Goal: Task Accomplishment & Management: Manage account settings

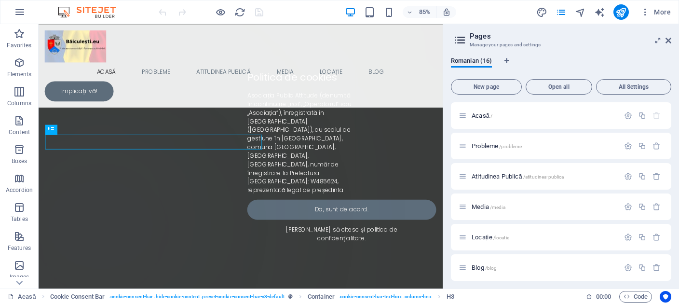
scroll to position [170, 0]
click at [21, 266] on icon "button" at bounding box center [20, 269] width 12 height 12
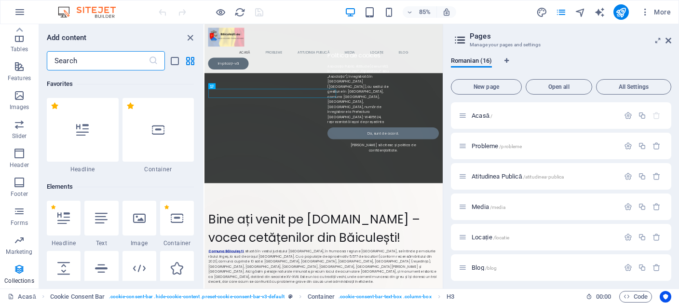
scroll to position [8833, 0]
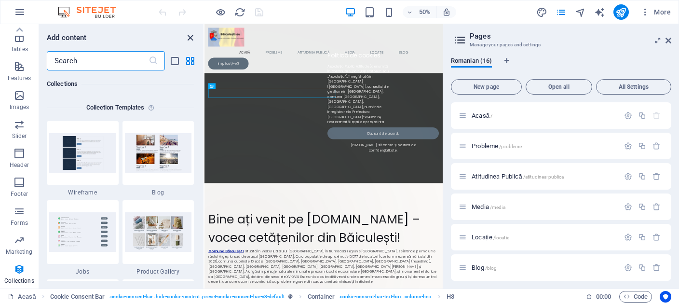
click at [192, 41] on icon "close panel" at bounding box center [190, 37] width 11 height 11
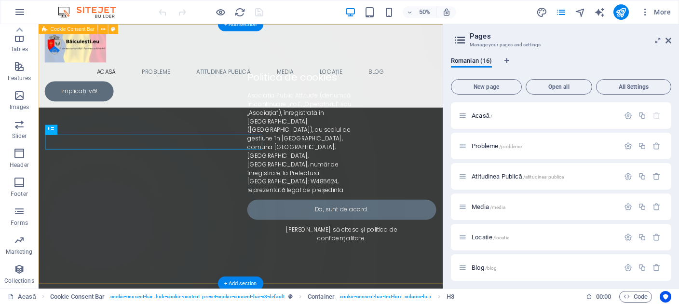
scroll to position [170, 0]
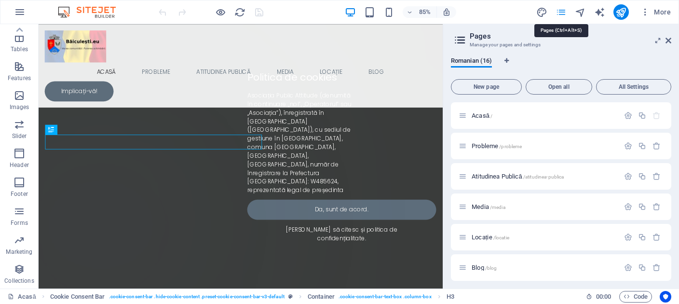
click at [561, 12] on icon "pages" at bounding box center [561, 12] width 11 height 11
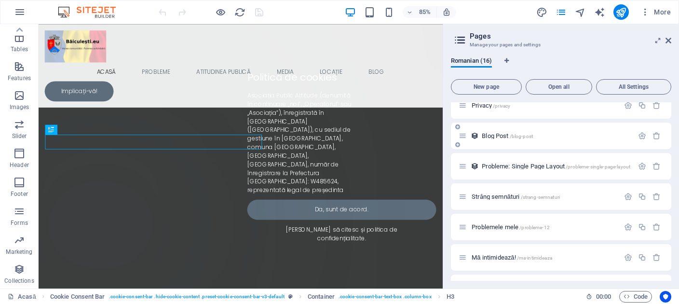
click at [505, 134] on span "Blog Post /blog-post" at bounding box center [507, 135] width 51 height 7
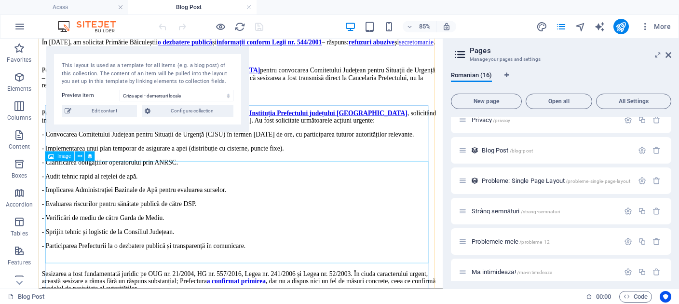
scroll to position [51, 0]
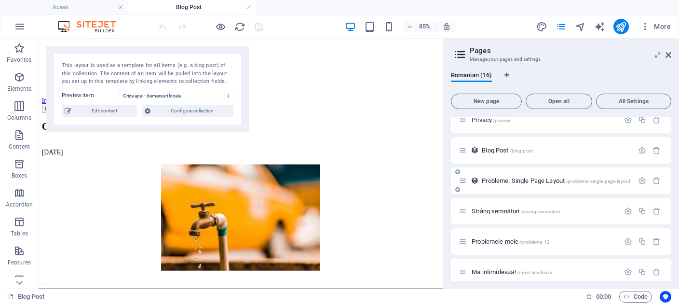
click at [516, 179] on span "Probleme: Single Page Layout /probleme-single-page-layout" at bounding box center [556, 180] width 149 height 7
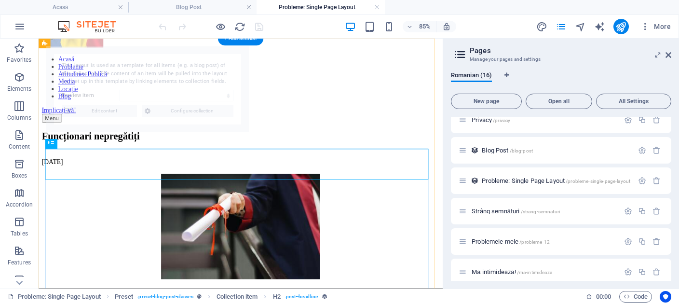
select select "68d6b24532faff0ed60f6e03"
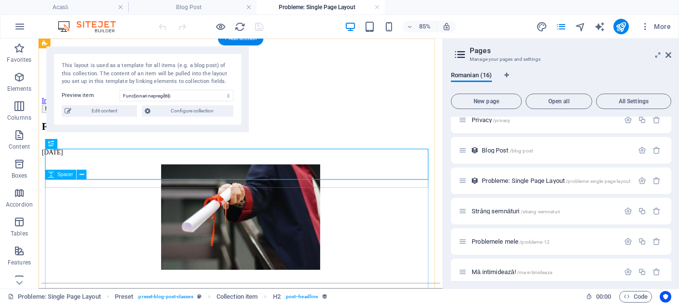
scroll to position [0, 0]
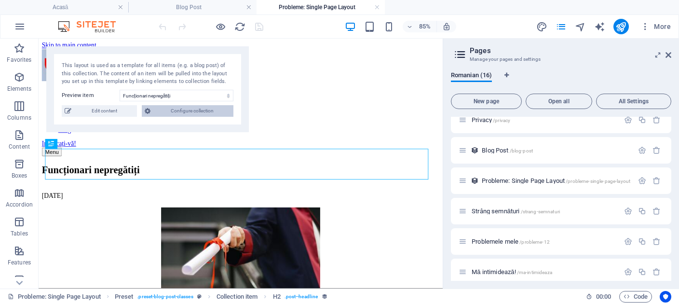
click at [204, 110] on span "Configure collection" at bounding box center [191, 111] width 77 height 12
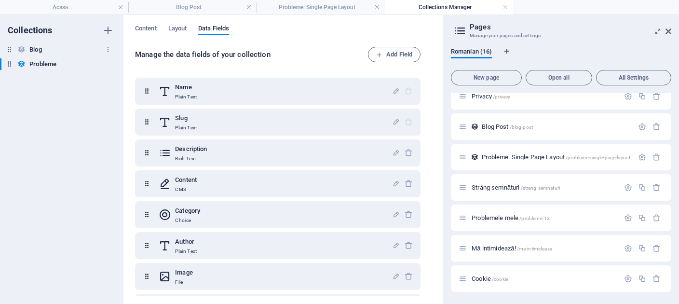
click at [38, 51] on h6 "Blog" at bounding box center [35, 50] width 12 height 12
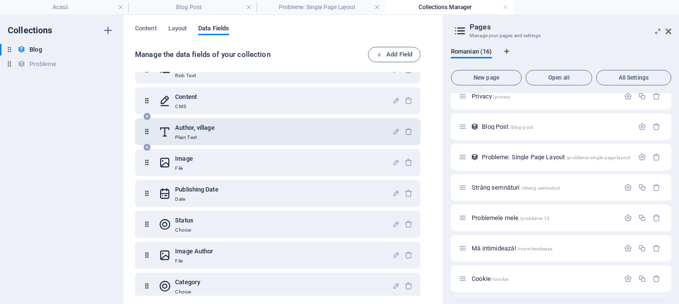
scroll to position [89, 0]
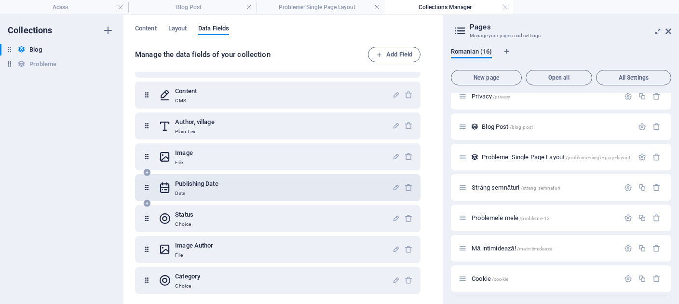
click at [235, 192] on div "Publishing Date Date" at bounding box center [276, 187] width 234 height 19
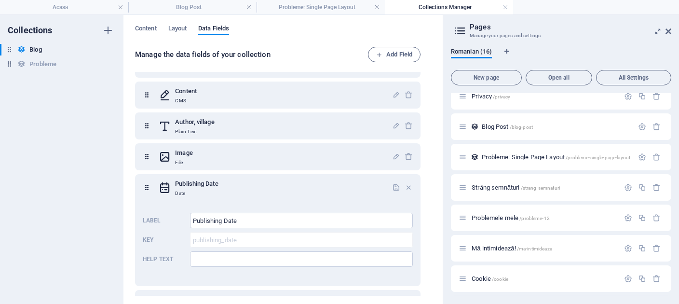
click at [100, 179] on div "Collections Blog Blog Probleme Probleme" at bounding box center [62, 159] width 124 height 289
click at [152, 27] on span "Content" at bounding box center [146, 30] width 22 height 14
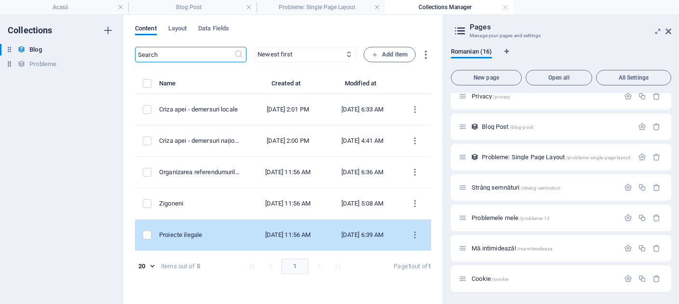
click at [258, 235] on div "[DATE] 11:56 AM" at bounding box center [288, 235] width 61 height 9
select select "Ilegalități"
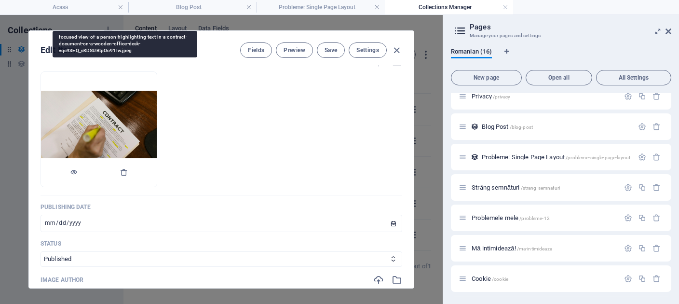
scroll to position [301, 0]
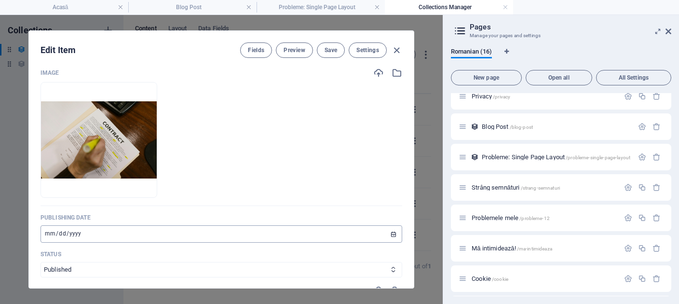
click at [97, 243] on input "[DATE]" at bounding box center [222, 233] width 362 height 17
click at [102, 243] on input "[DATE]" at bounding box center [222, 233] width 362 height 17
click at [384, 243] on input "[DATE]" at bounding box center [222, 233] width 362 height 17
click at [387, 243] on input "[DATE]" at bounding box center [222, 233] width 362 height 17
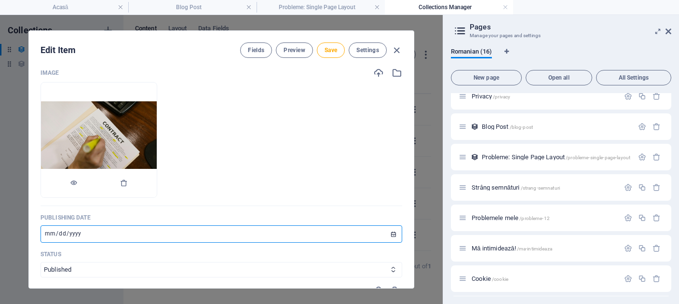
type input "[DATE]"
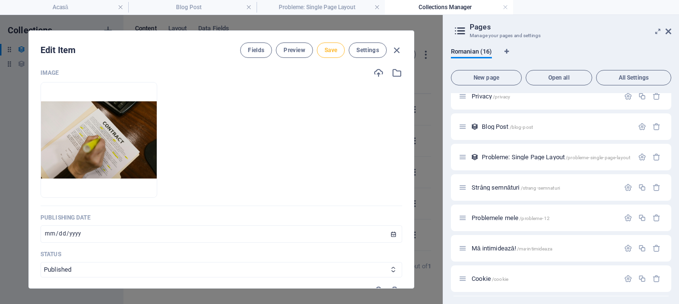
click at [334, 46] on span "Save" at bounding box center [331, 50] width 13 height 8
click at [399, 50] on icon "button" at bounding box center [396, 50] width 11 height 11
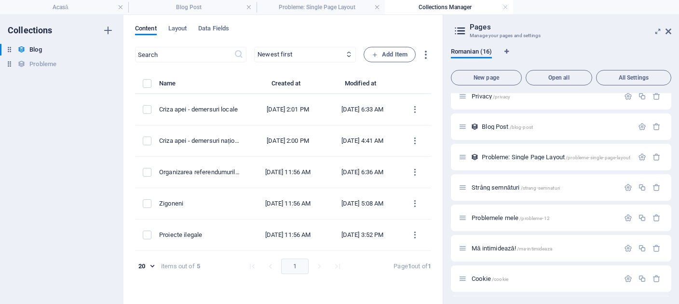
scroll to position [0, 0]
click at [92, 12] on h4 "Acasă" at bounding box center [64, 7] width 128 height 11
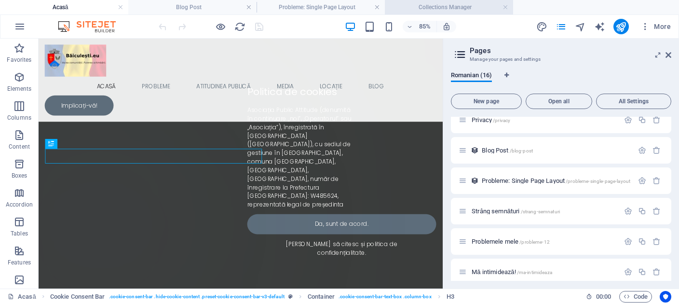
click at [436, 4] on h4 "Collections Manager" at bounding box center [449, 7] width 128 height 11
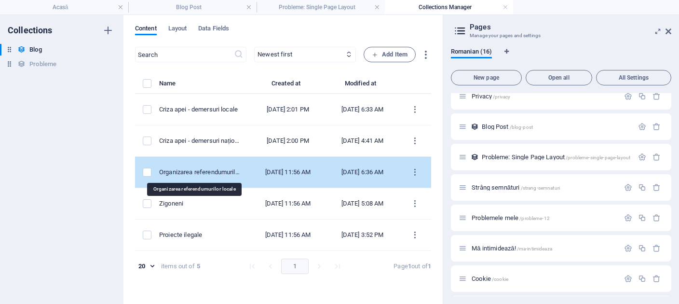
click at [217, 172] on div "Organizarea referendumurilor locale" at bounding box center [200, 172] width 83 height 9
select select "Ilegalități"
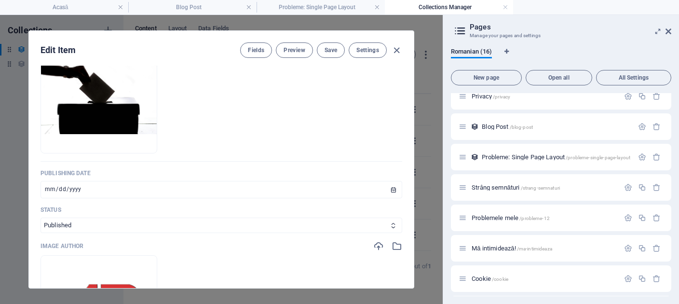
scroll to position [401, 0]
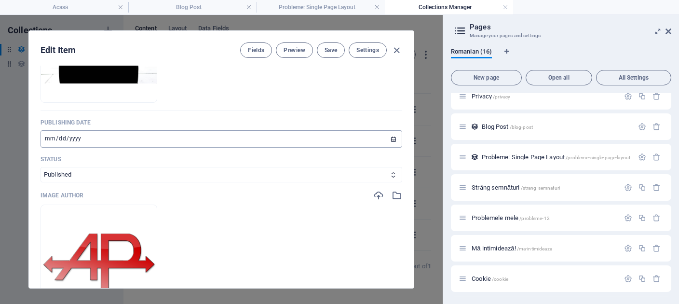
click at [92, 148] on input "[DATE]" at bounding box center [222, 138] width 362 height 17
click at [384, 148] on input "[DATE]" at bounding box center [222, 138] width 362 height 17
click at [76, 148] on input "[DATE]" at bounding box center [222, 138] width 362 height 17
click at [329, 52] on span "Save" at bounding box center [331, 50] width 13 height 8
click at [50, 148] on input "[DATE]" at bounding box center [222, 138] width 362 height 17
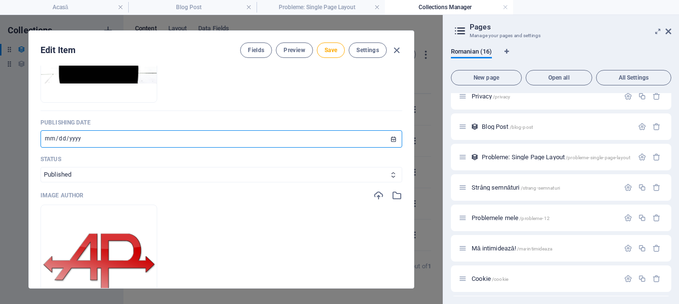
click at [48, 148] on input "[DATE]" at bounding box center [222, 138] width 362 height 17
click at [47, 148] on input "[DATE]" at bounding box center [222, 138] width 362 height 17
click at [50, 148] on input "[DATE]" at bounding box center [222, 138] width 362 height 17
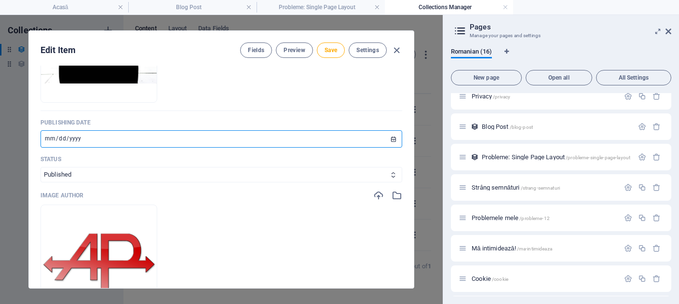
click at [50, 148] on input "[DATE]" at bounding box center [222, 138] width 362 height 17
click at [56, 148] on input "[DATE]" at bounding box center [222, 138] width 362 height 17
click at [62, 148] on input "[DATE]" at bounding box center [222, 138] width 362 height 17
click at [46, 148] on input "[DATE]" at bounding box center [222, 138] width 362 height 17
click at [54, 148] on input "[DATE]" at bounding box center [222, 138] width 362 height 17
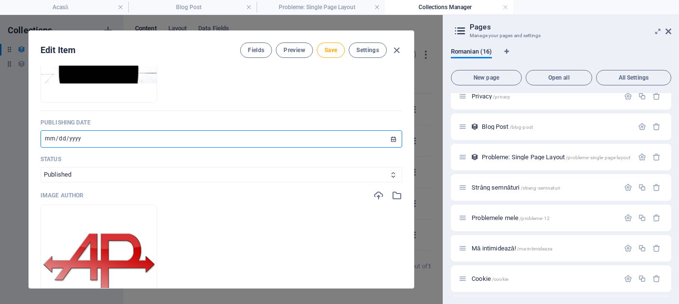
click at [54, 148] on input "[DATE]" at bounding box center [222, 138] width 362 height 17
click at [47, 148] on input "[DATE]" at bounding box center [222, 138] width 362 height 17
click at [383, 148] on input "[DATE]" at bounding box center [222, 138] width 362 height 17
type input "[DATE]"
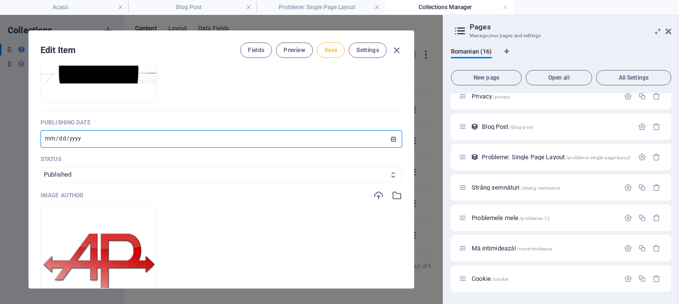
click at [333, 46] on button "Save" at bounding box center [331, 49] width 28 height 15
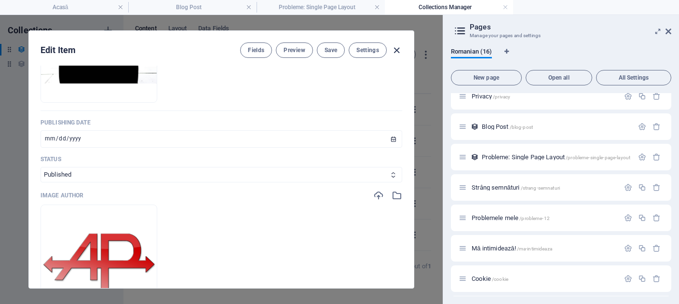
click at [398, 50] on icon "button" at bounding box center [396, 50] width 11 height 11
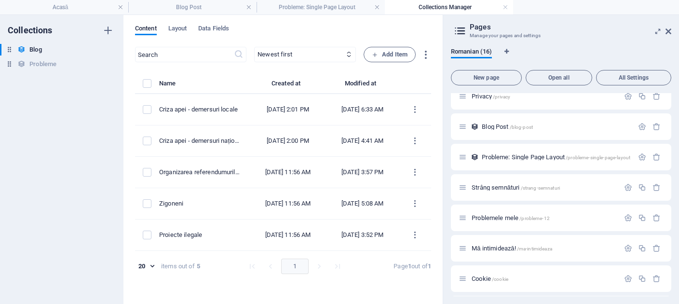
scroll to position [0, 0]
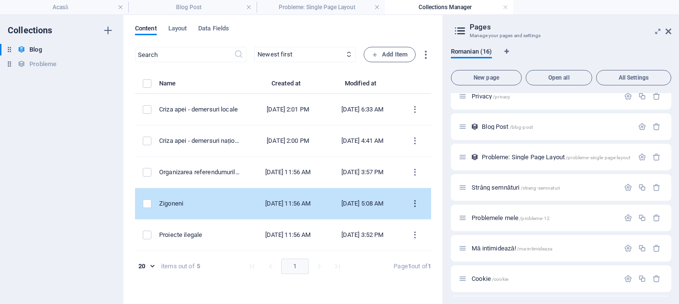
click at [414, 201] on icon "items list" at bounding box center [415, 203] width 9 height 9
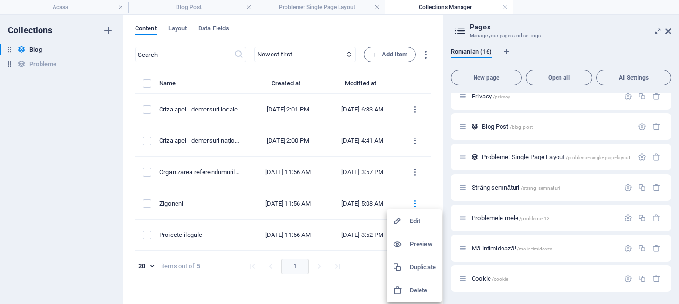
click at [421, 221] on h6 "Edit" at bounding box center [423, 221] width 26 height 12
select select "Draft"
select select "Pericole"
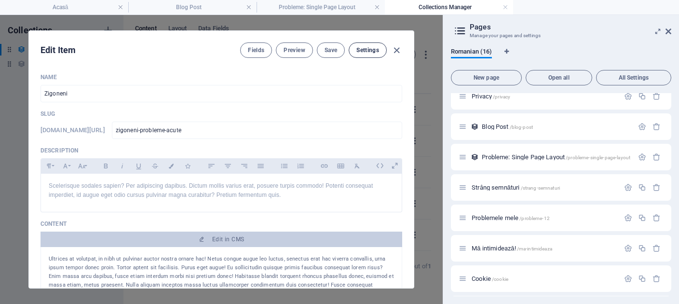
click at [372, 54] on button "Settings" at bounding box center [368, 49] width 38 height 15
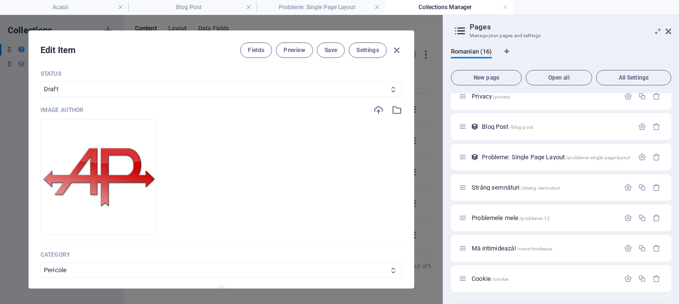
scroll to position [490, 0]
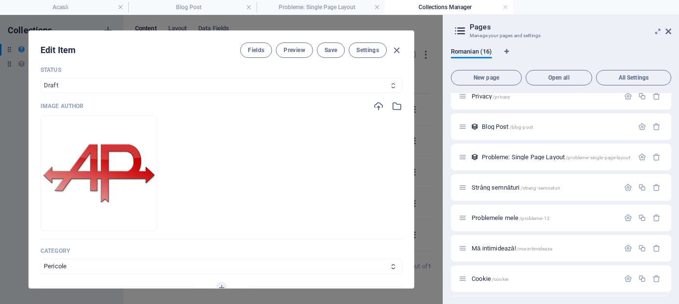
click at [390, 89] on icon at bounding box center [393, 86] width 6 height 6
click option "Published" at bounding box center [0, 0] width 0 height 0
click at [390, 89] on icon at bounding box center [393, 86] width 6 height 6
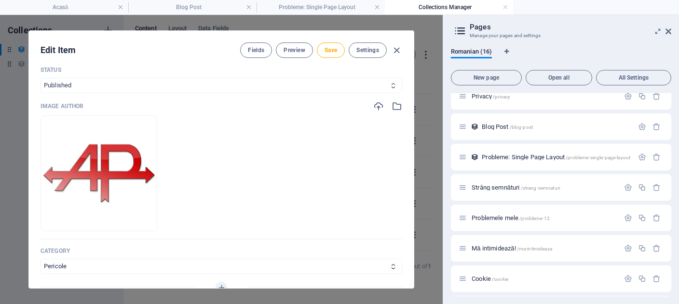
click at [41, 78] on select "Published Draft" at bounding box center [222, 85] width 362 height 15
select select "Draft"
click option "Draft" at bounding box center [0, 0] width 0 height 0
click at [334, 47] on span "Save" at bounding box center [331, 50] width 13 height 8
click at [400, 49] on icon "button" at bounding box center [396, 50] width 11 height 11
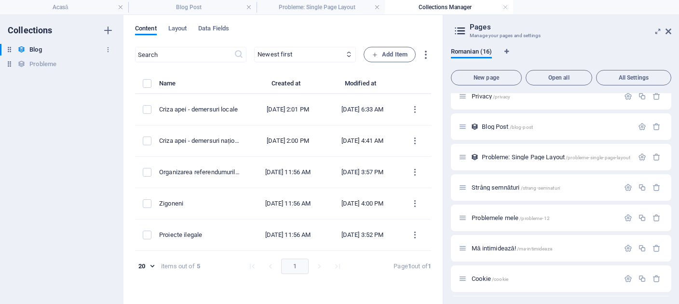
scroll to position [0, 0]
click at [47, 63] on h6 "Probleme" at bounding box center [42, 64] width 27 height 12
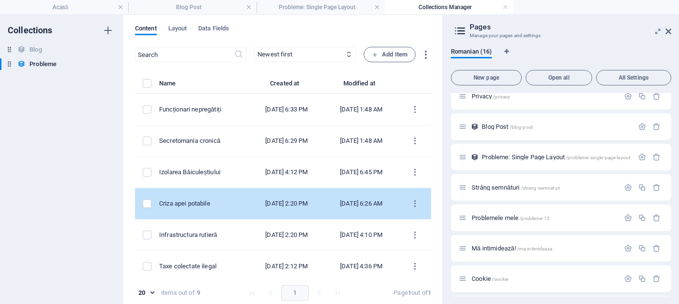
click at [257, 208] on div "[DATE] 2:20 PM" at bounding box center [286, 203] width 59 height 9
select select "Probleme urgente"
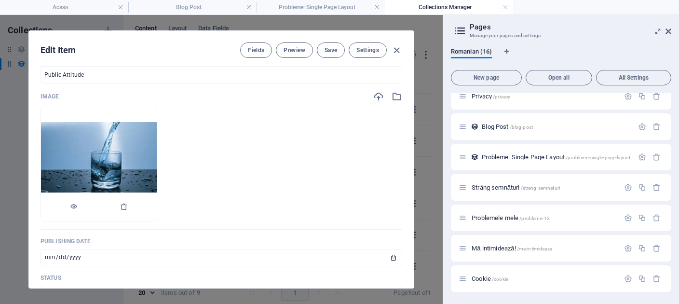
scroll to position [357, 0]
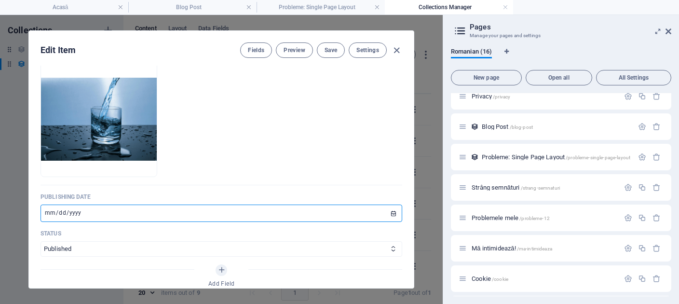
click at [43, 222] on input "[DATE]" at bounding box center [222, 213] width 362 height 17
click at [381, 222] on input "[DATE]" at bounding box center [222, 213] width 362 height 17
type input "[DATE]"
click at [333, 49] on button "Save" at bounding box center [331, 49] width 28 height 15
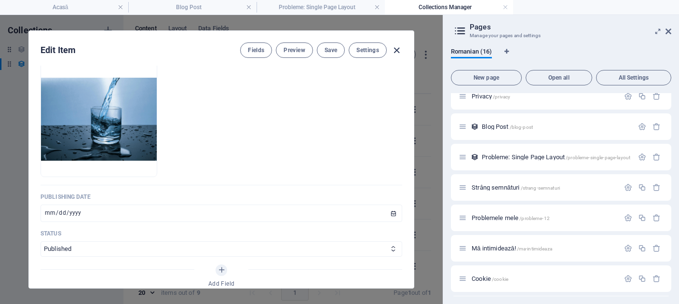
click at [393, 51] on icon "button" at bounding box center [396, 50] width 11 height 11
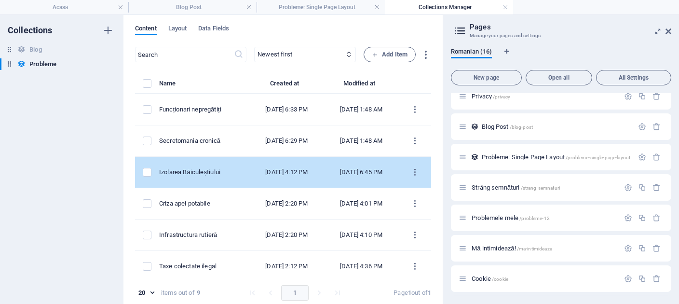
scroll to position [0, 0]
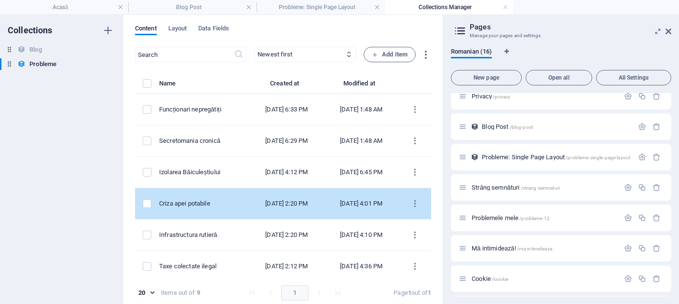
click at [264, 202] on td "[DATE] 2:20 PM" at bounding box center [286, 203] width 75 height 31
select select "Probleme urgente"
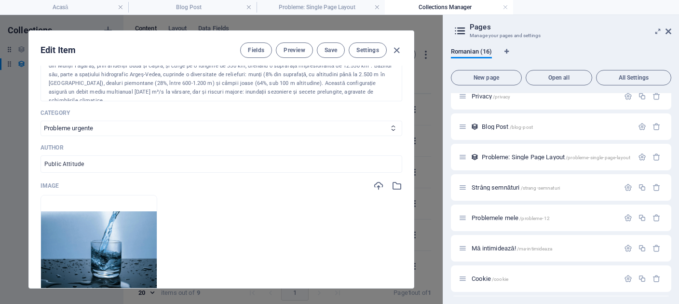
scroll to position [357, 0]
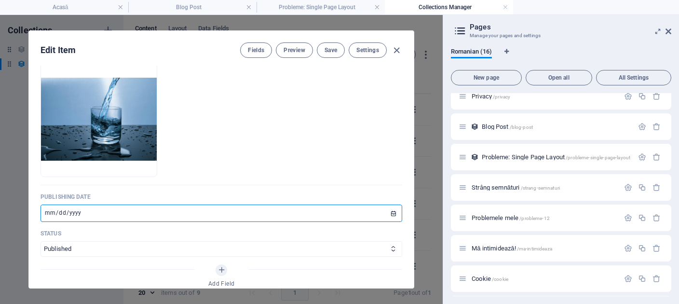
click at [380, 222] on input "[DATE]" at bounding box center [222, 213] width 362 height 17
click at [104, 222] on input "[DATE]" at bounding box center [222, 213] width 362 height 17
click at [380, 222] on input "[DATE]" at bounding box center [222, 213] width 362 height 17
click at [379, 222] on input "[DATE]" at bounding box center [222, 213] width 362 height 17
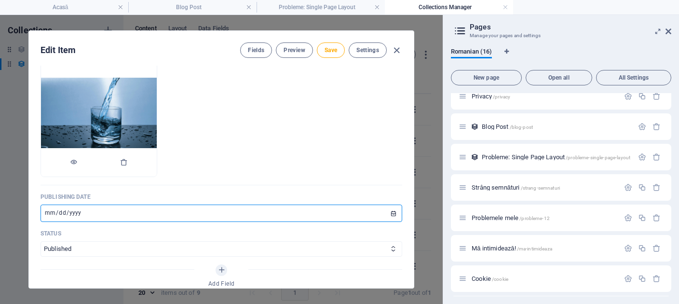
type input "[DATE]"
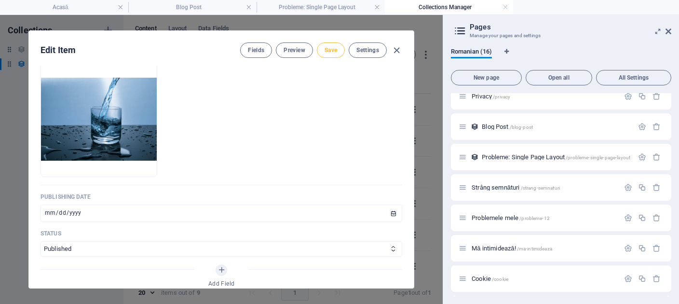
click at [327, 47] on span "Save" at bounding box center [331, 50] width 13 height 8
click at [392, 45] on icon "button" at bounding box center [396, 50] width 11 height 11
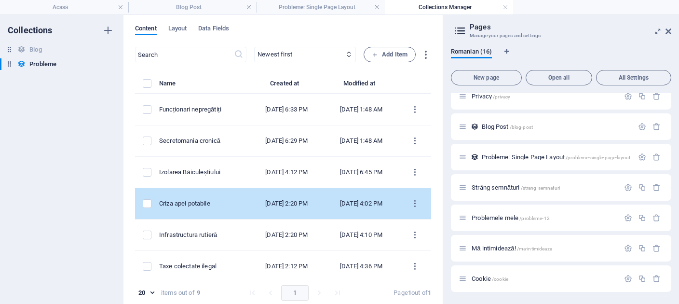
click at [257, 208] on div "[DATE] 2:20 PM" at bounding box center [286, 203] width 59 height 9
select select "Probleme urgente"
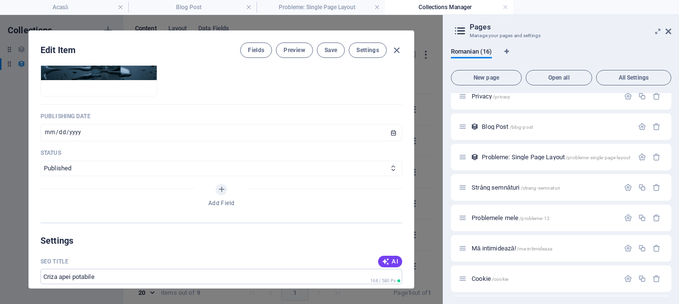
scroll to position [423, 0]
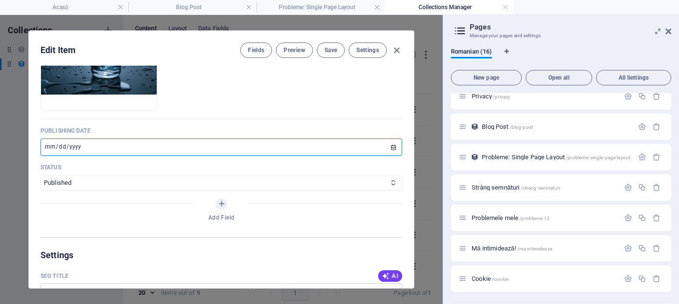
click at [49, 156] on input "[DATE]" at bounding box center [222, 146] width 362 height 17
click at [57, 156] on input "[DATE]" at bounding box center [222, 146] width 362 height 17
click at [378, 156] on input "[DATE]" at bounding box center [222, 146] width 362 height 17
type input "[DATE]"
click at [325, 49] on span "Save" at bounding box center [331, 50] width 13 height 8
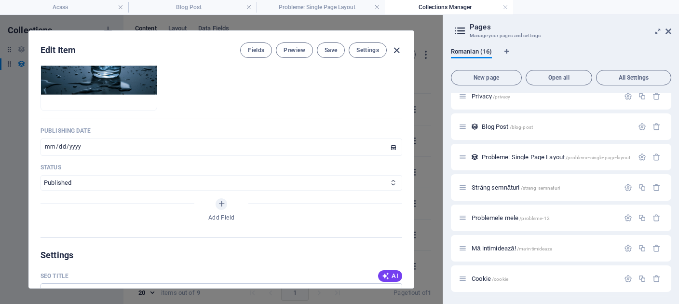
click at [392, 47] on icon "button" at bounding box center [396, 50] width 11 height 11
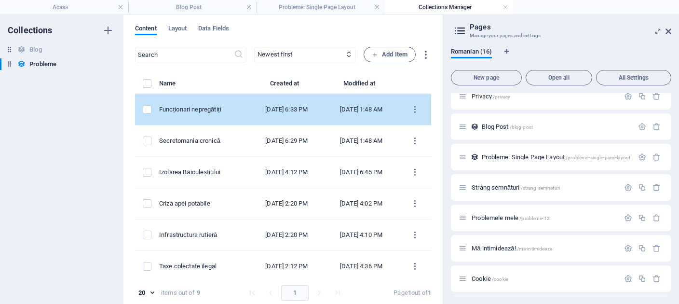
scroll to position [0, 0]
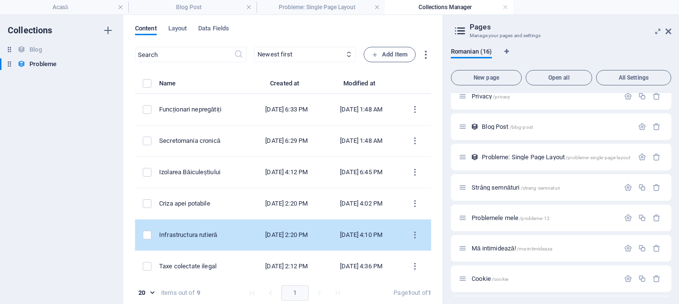
click at [275, 239] on div "[DATE] 2:20 PM" at bounding box center [286, 235] width 59 height 9
select select "Probleme generale"
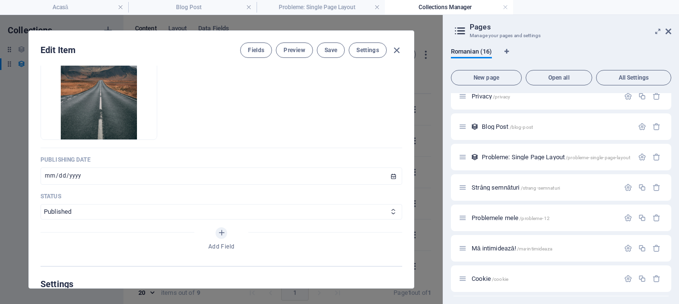
scroll to position [401, 0]
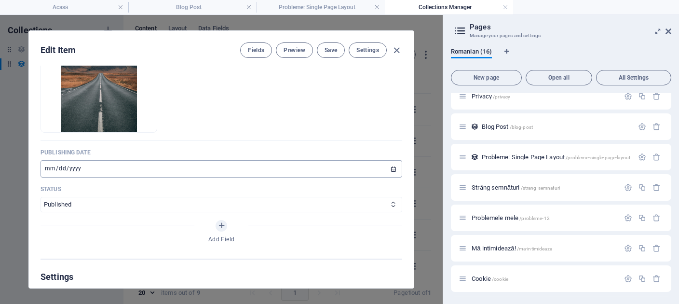
click at [218, 178] on input "[DATE]" at bounding box center [222, 168] width 362 height 17
click at [382, 178] on input "[DATE]" at bounding box center [222, 168] width 362 height 17
click at [378, 178] on input "[DATE]" at bounding box center [222, 168] width 362 height 17
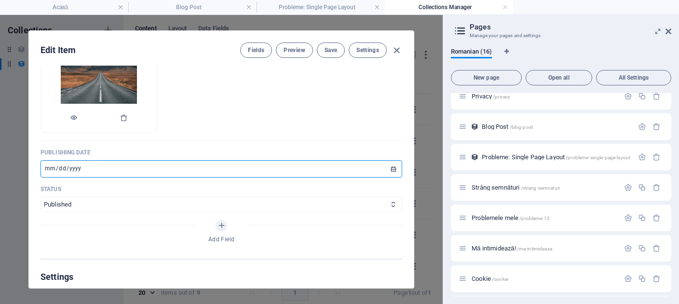
type input "[DATE]"
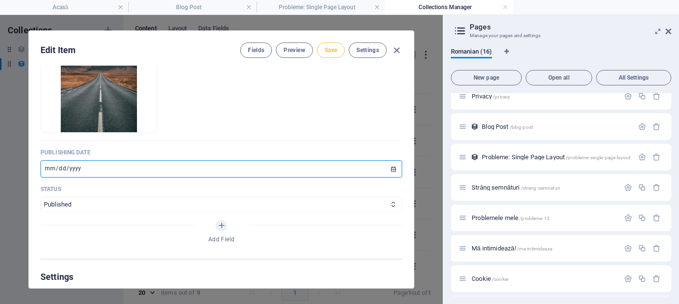
click at [328, 49] on span "Save" at bounding box center [331, 50] width 13 height 8
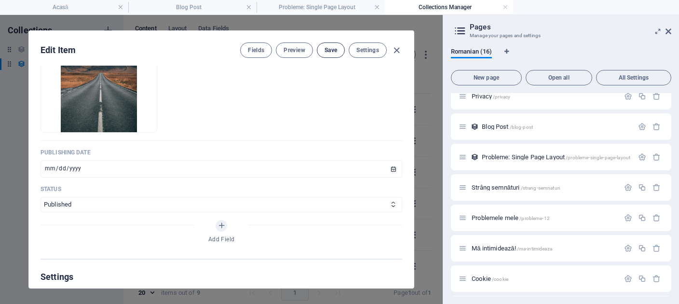
click at [326, 53] on span "Save" at bounding box center [331, 50] width 13 height 8
click at [391, 51] on icon "button" at bounding box center [396, 50] width 11 height 11
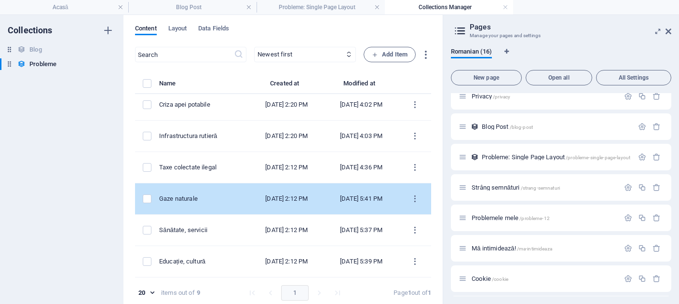
scroll to position [110, 0]
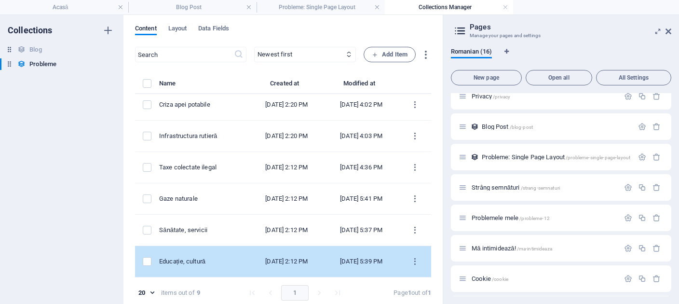
click at [258, 258] on div "[DATE] 2:12 PM" at bounding box center [286, 261] width 59 height 9
select select "Probleme generale"
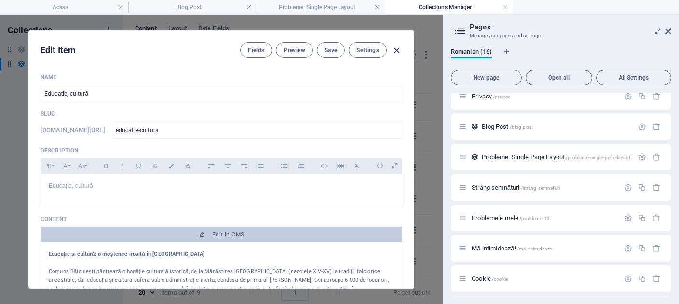
click at [393, 48] on icon "button" at bounding box center [396, 50] width 11 height 11
